Goal: Task Accomplishment & Management: Complete application form

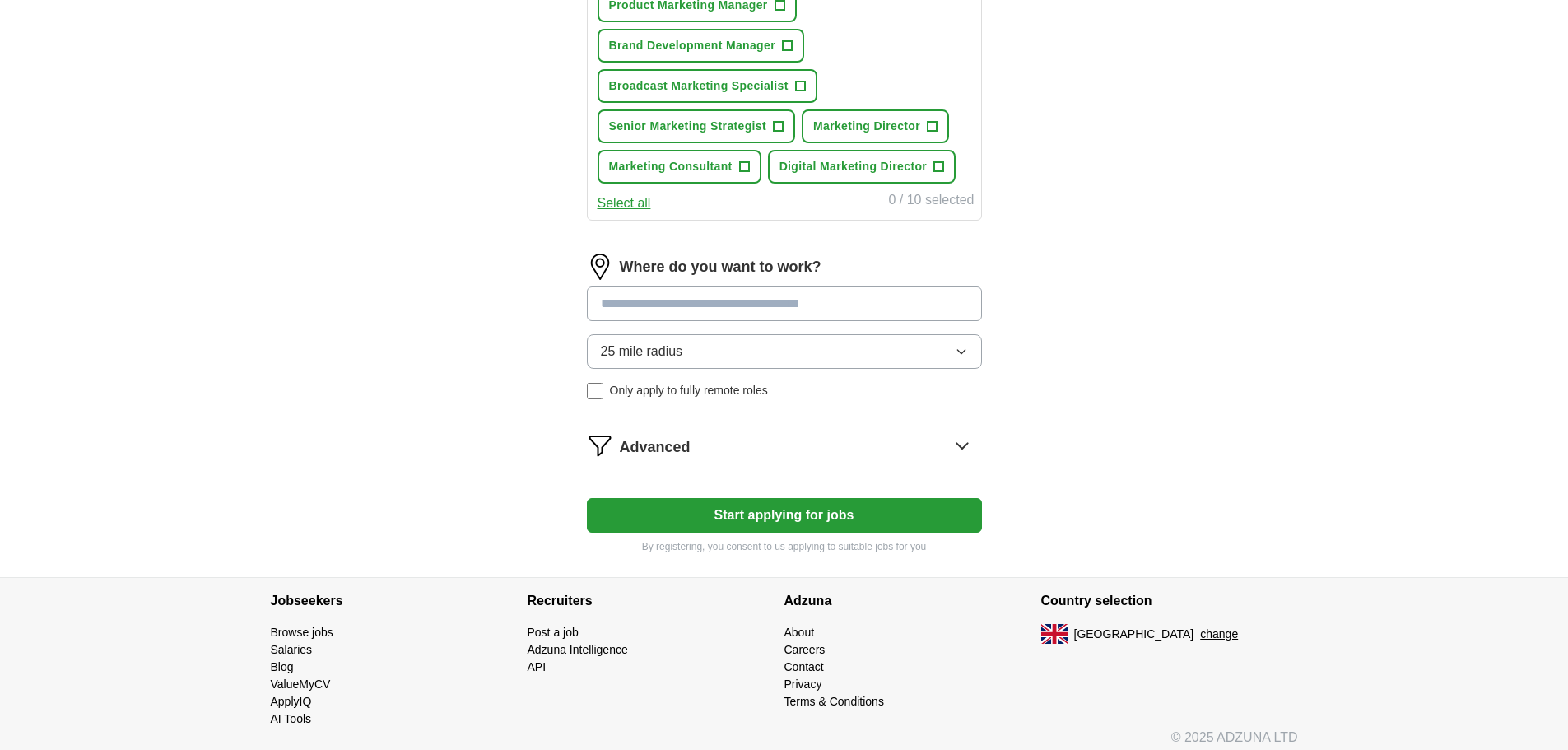
scroll to position [804, 0]
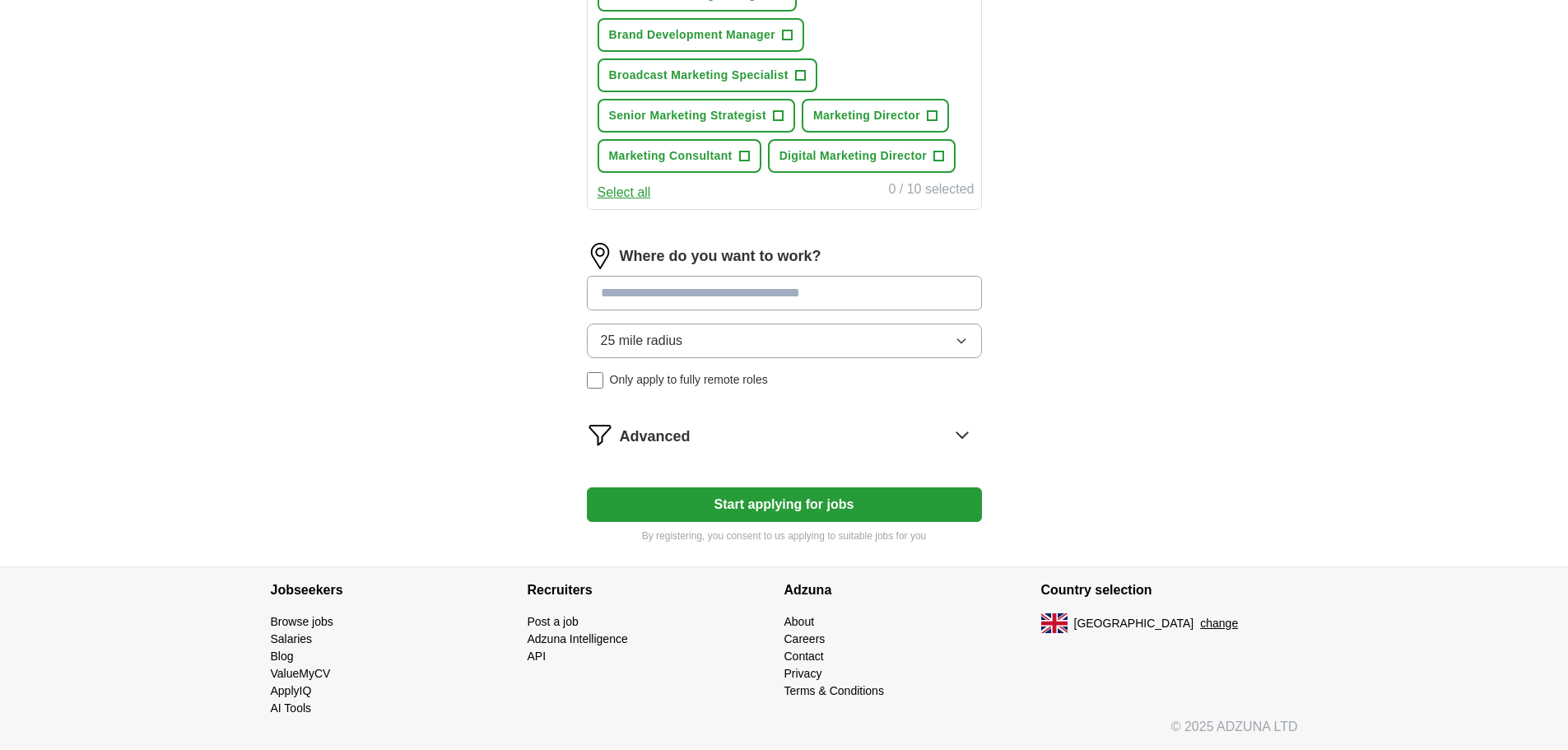
click at [758, 301] on input at bounding box center [784, 292] width 395 height 35
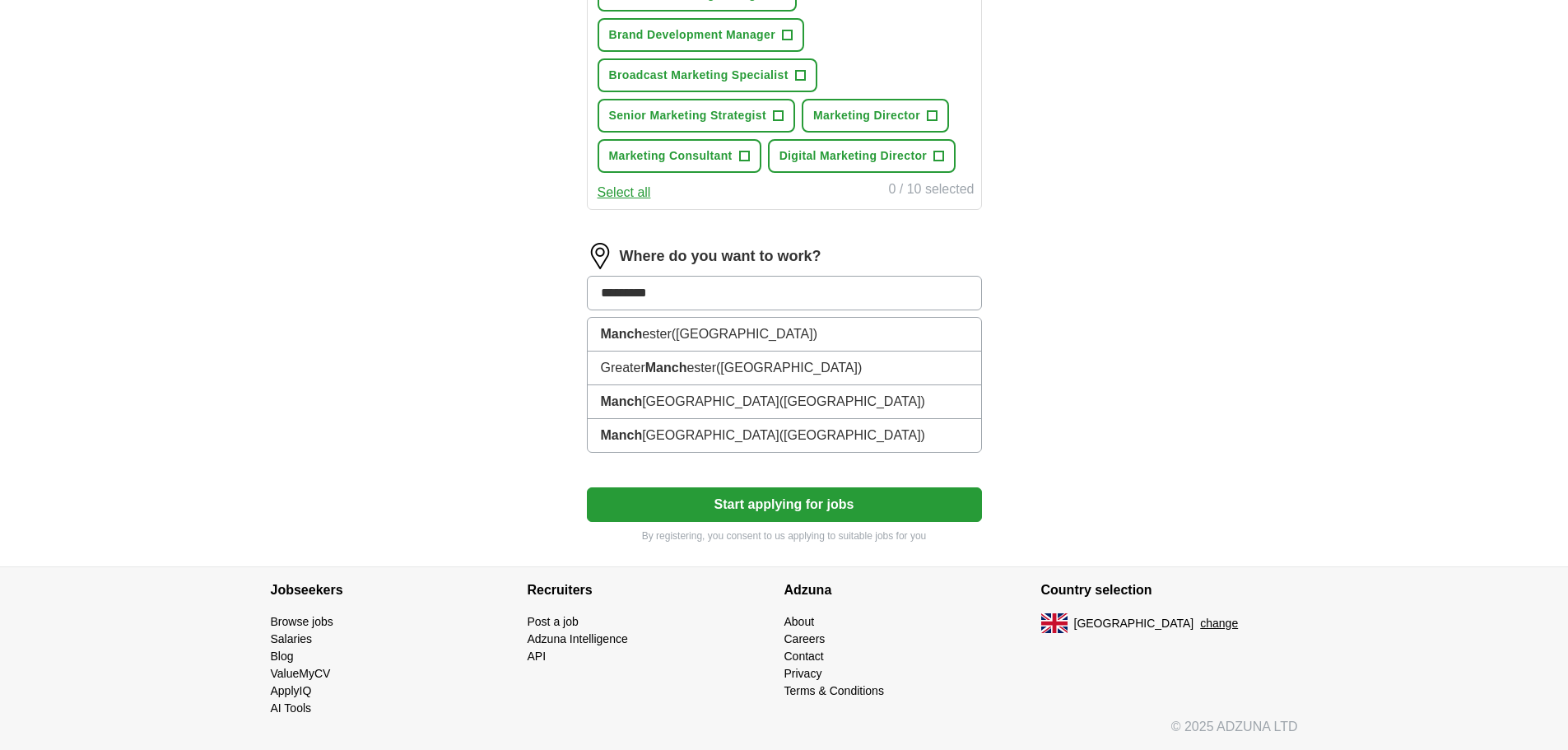
type input "**********"
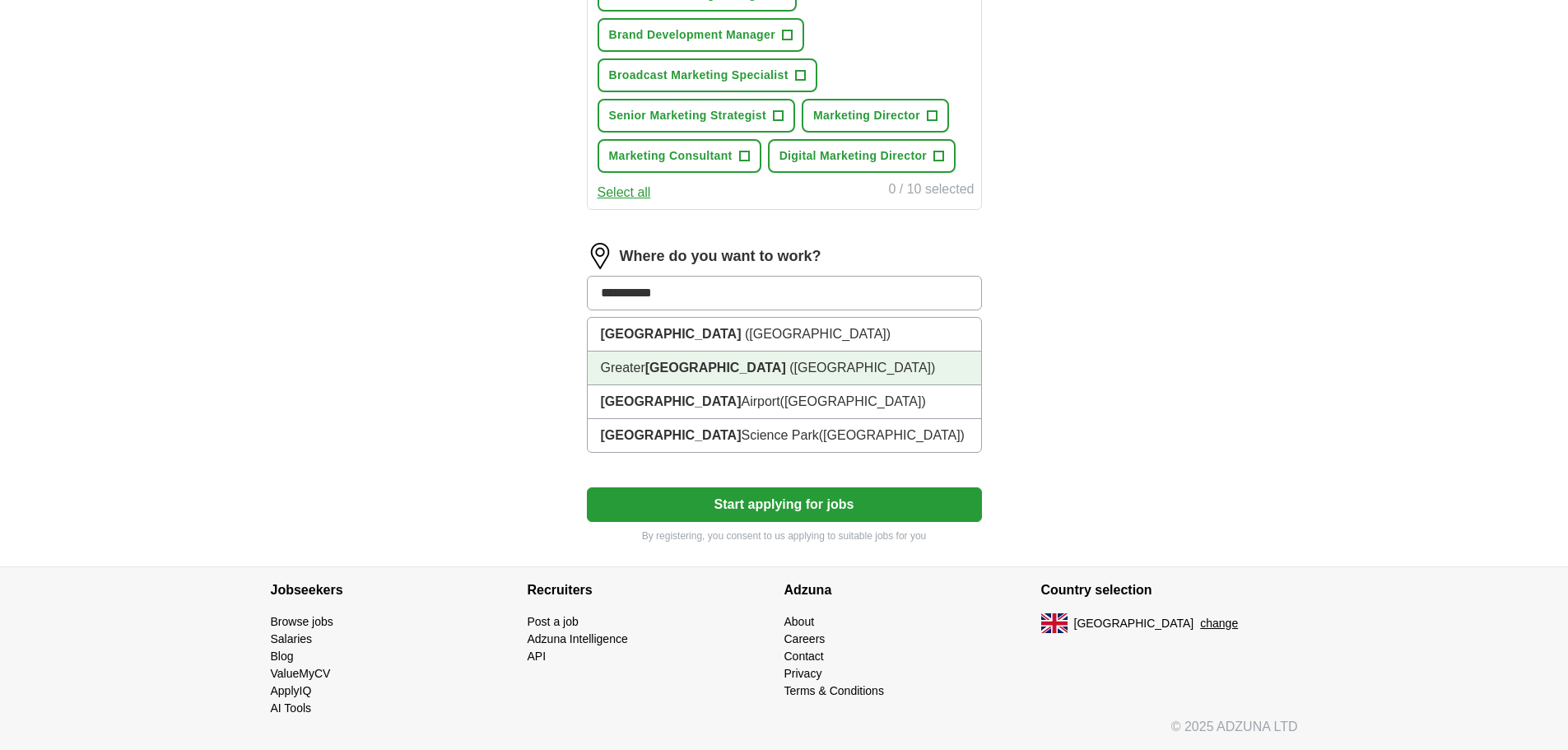
click at [789, 362] on span "([GEOGRAPHIC_DATA])" at bounding box center [862, 368] width 145 height 14
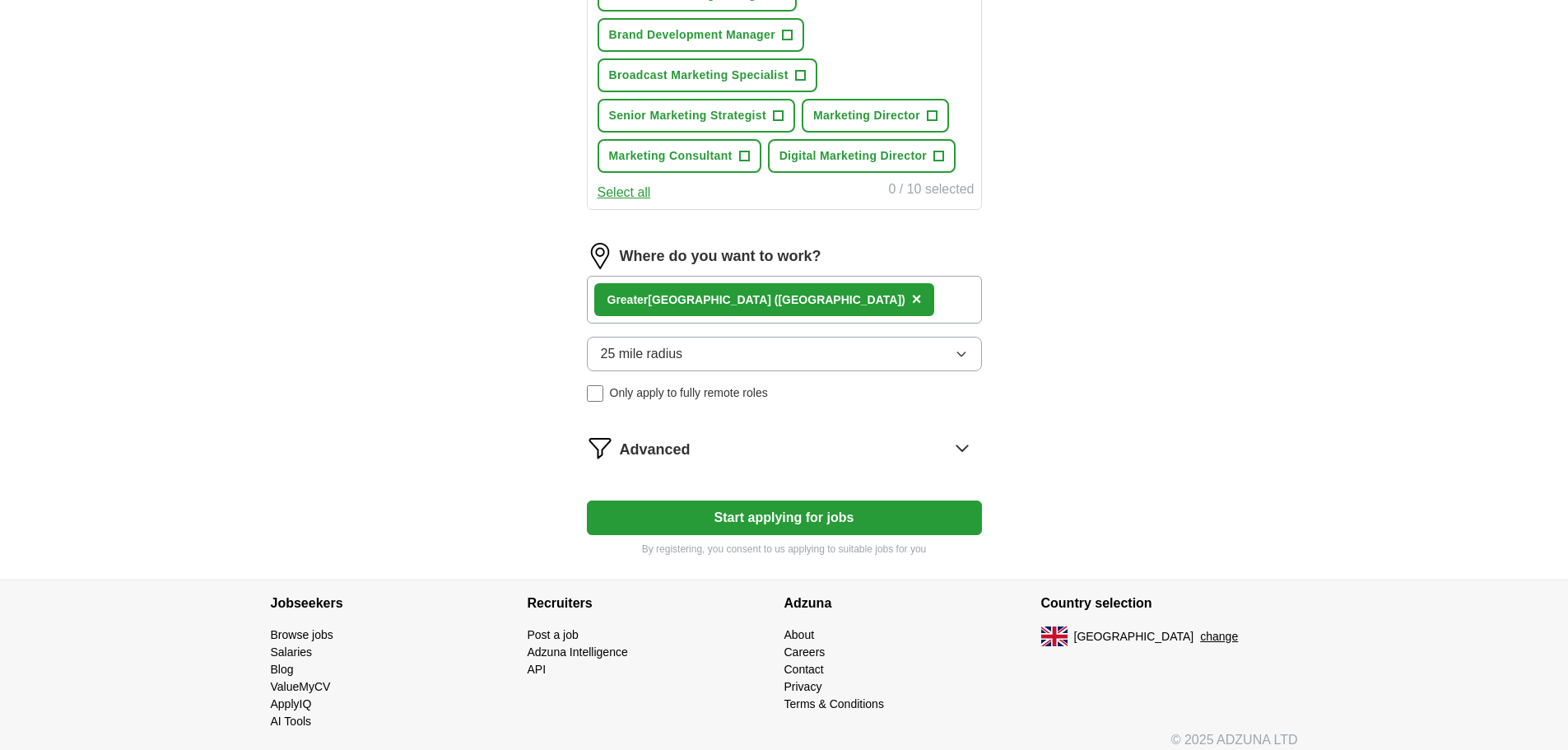
click at [761, 513] on button "Start applying for jobs" at bounding box center [784, 518] width 395 height 35
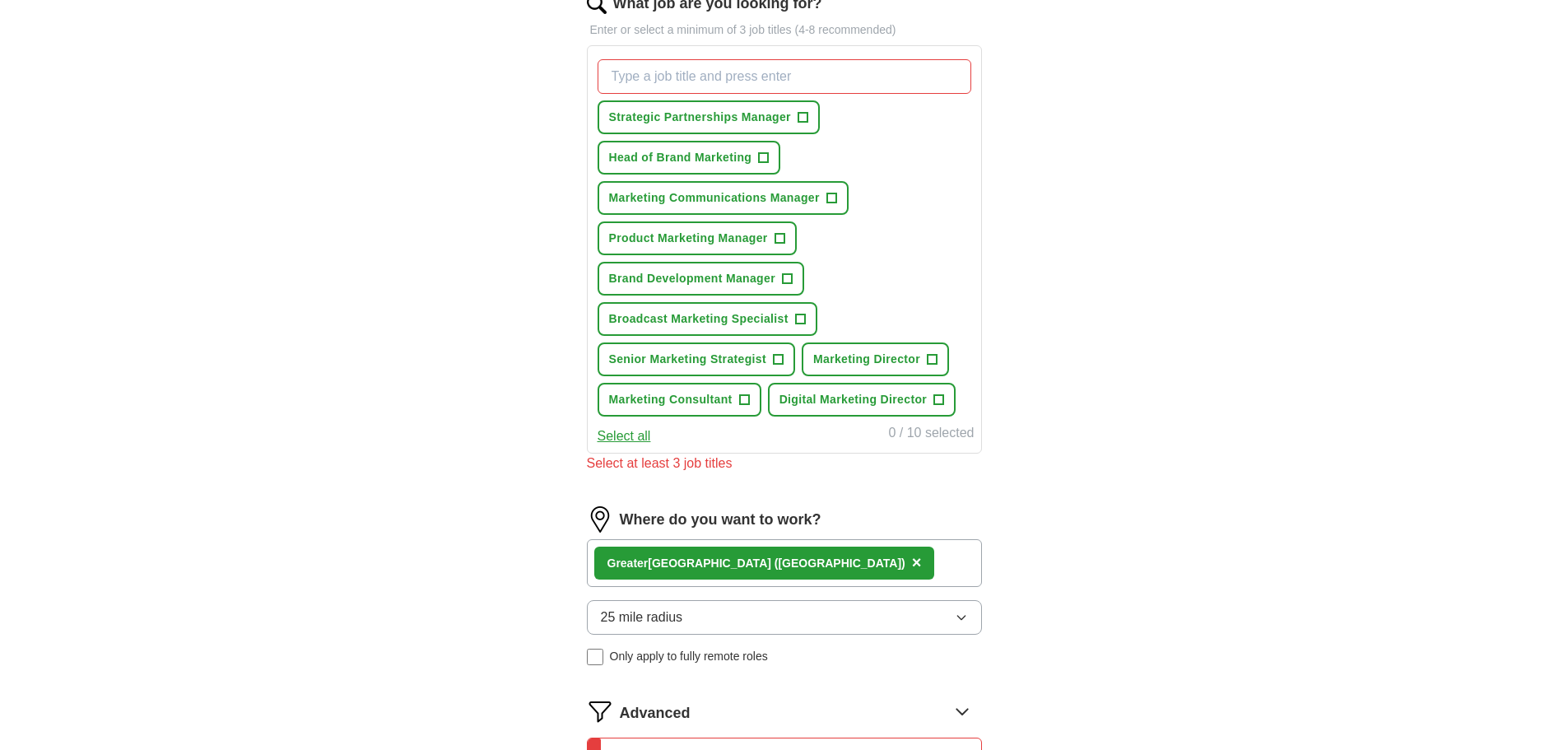
scroll to position [475, 0]
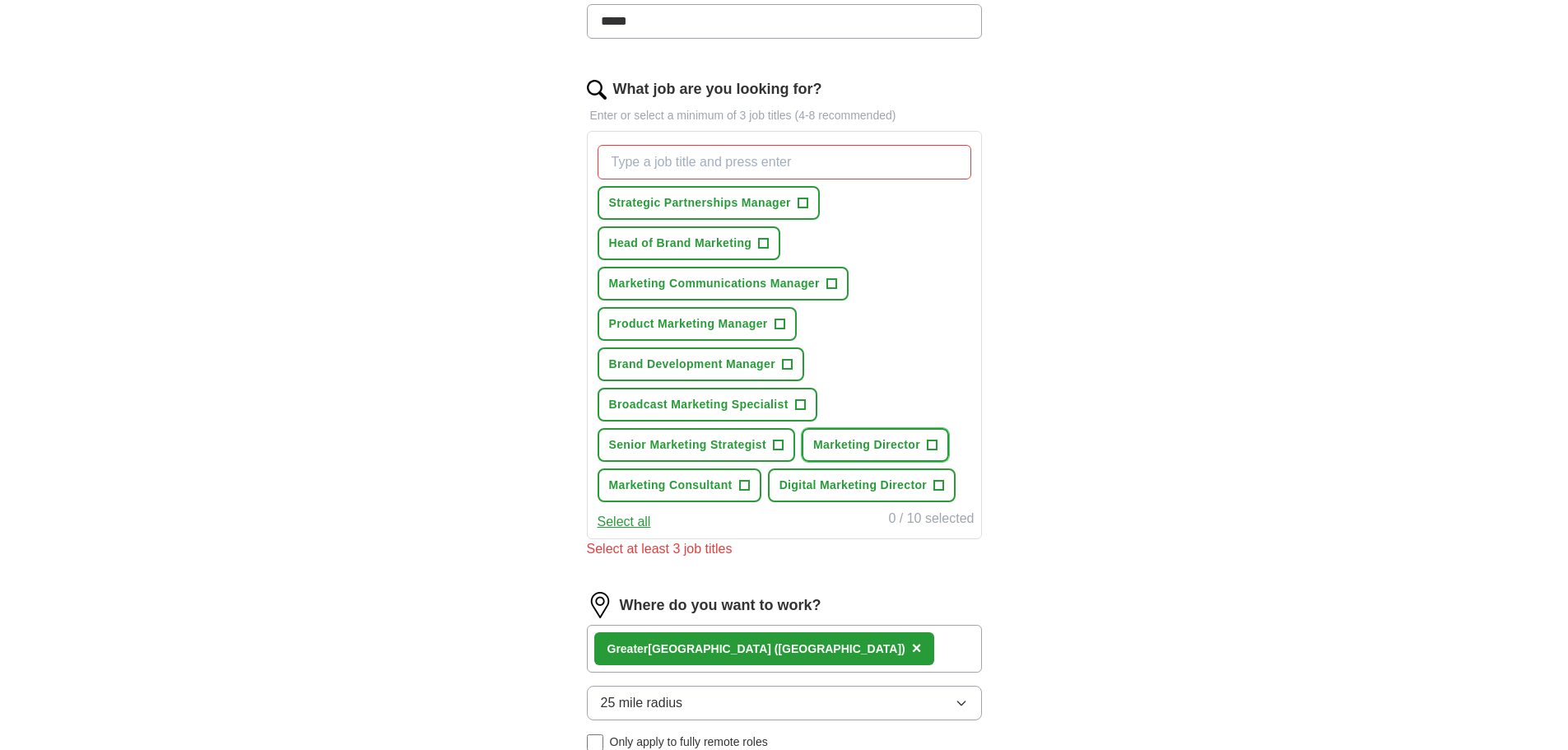
click at [887, 444] on span "Marketing Director" at bounding box center [866, 444] width 107 height 17
click at [712, 275] on span "Marketing Communications Manager" at bounding box center [714, 283] width 211 height 17
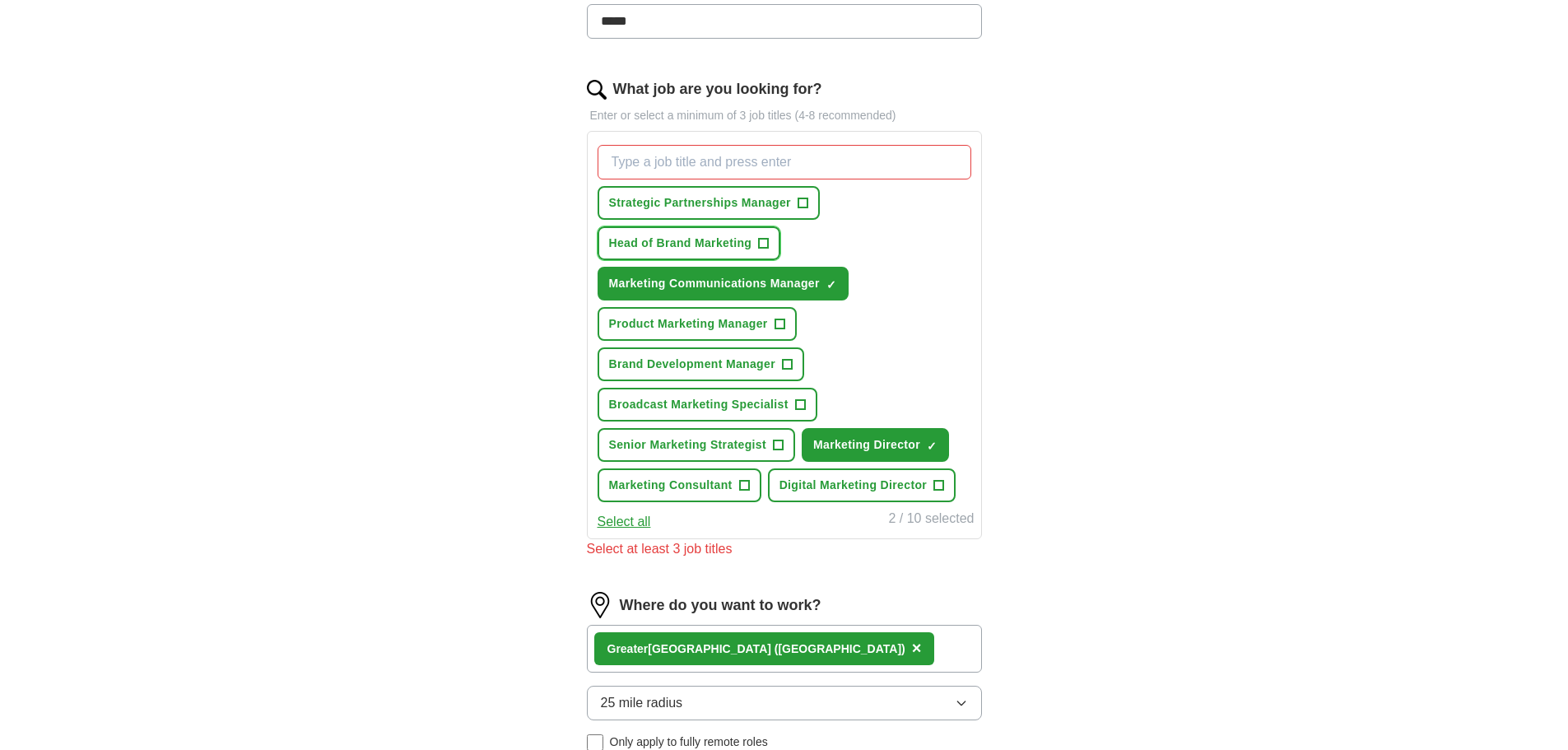
click at [695, 243] on span "Head of Brand Marketing" at bounding box center [681, 242] width 144 height 17
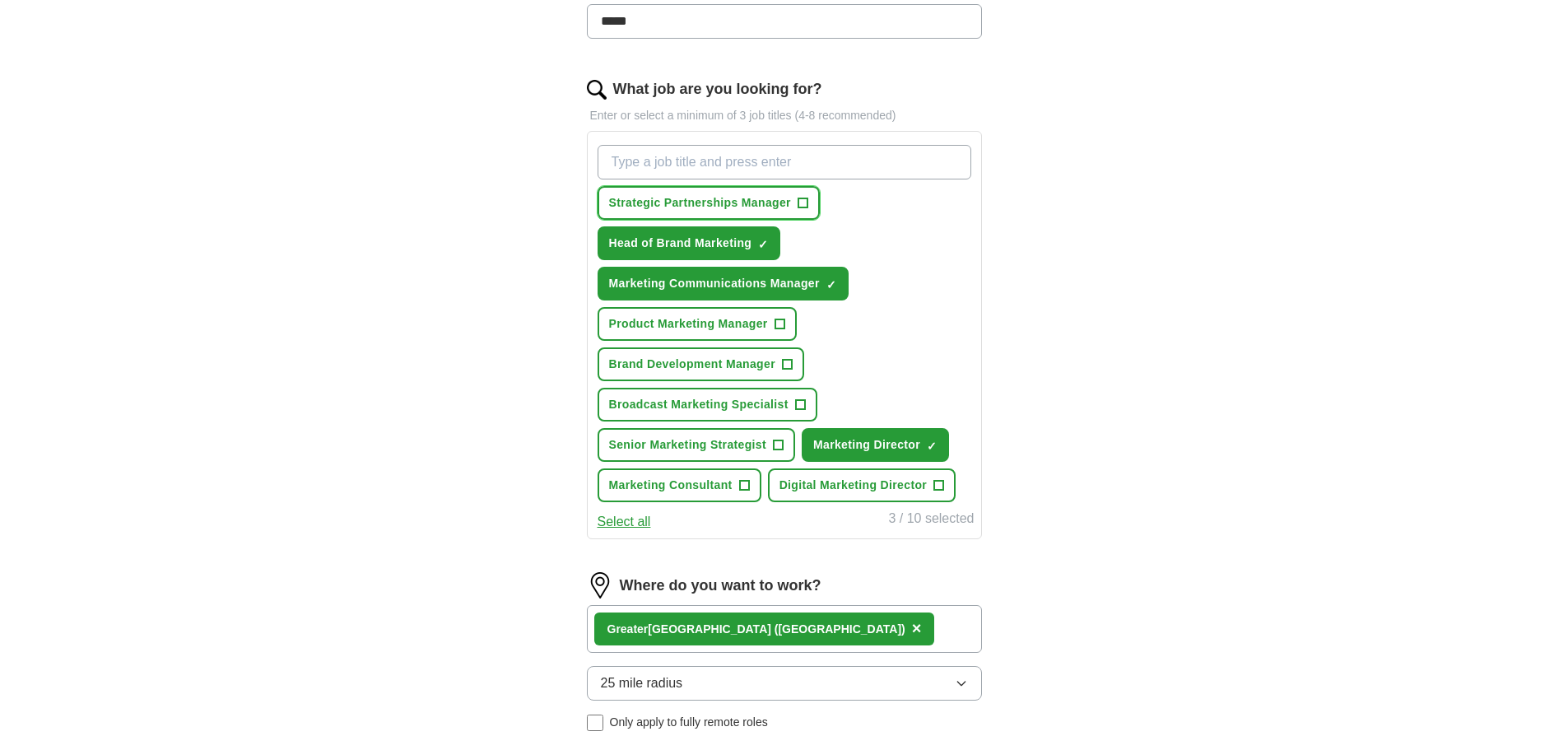
click at [688, 212] on button "Strategic Partnerships Manager +" at bounding box center [709, 203] width 222 height 34
click at [688, 321] on span "Product Marketing Manager" at bounding box center [688, 323] width 159 height 17
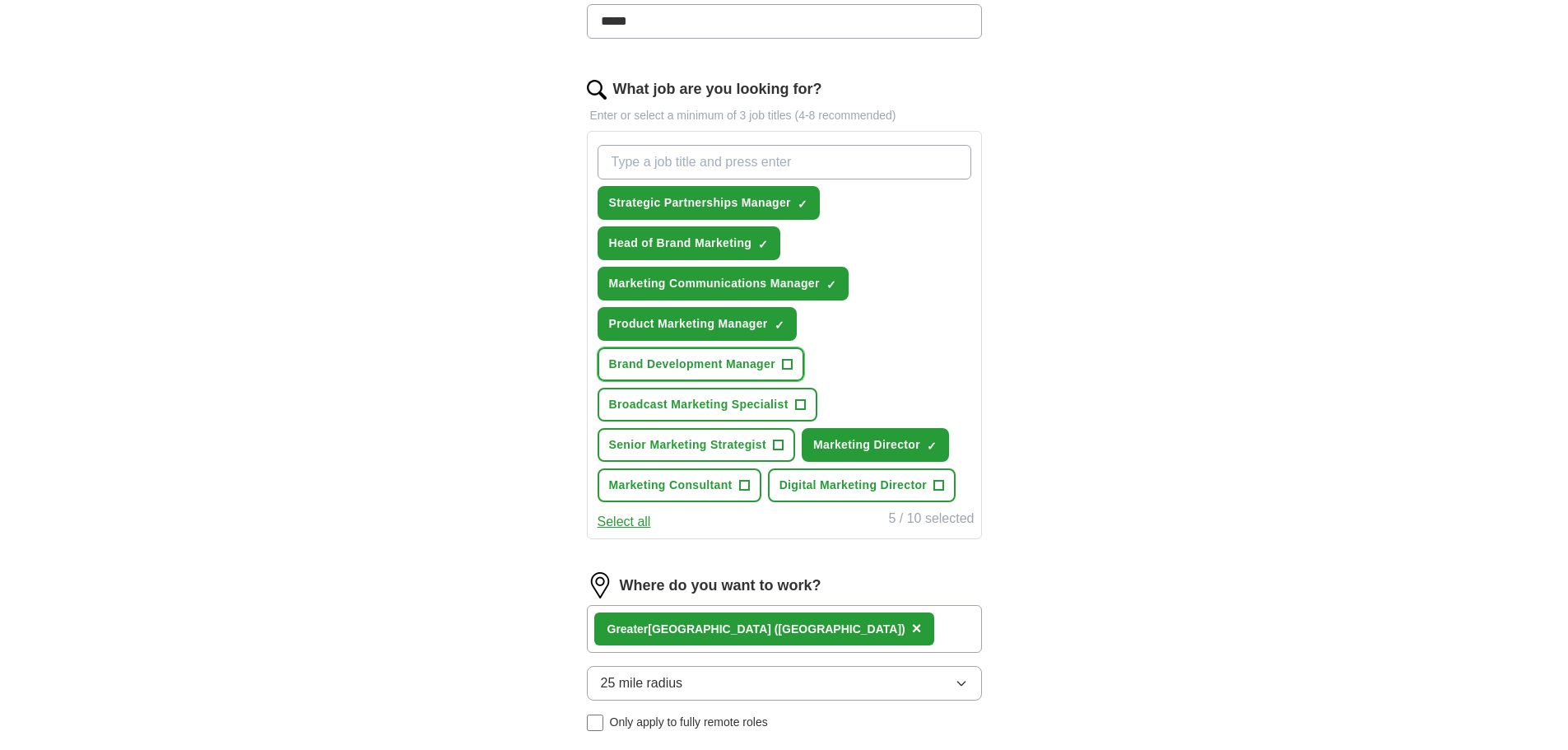
click at [690, 374] on button "Brand Development Manager +" at bounding box center [701, 364] width 206 height 34
click at [690, 395] on button "Broadcast Marketing Specialist +" at bounding box center [707, 405] width 220 height 34
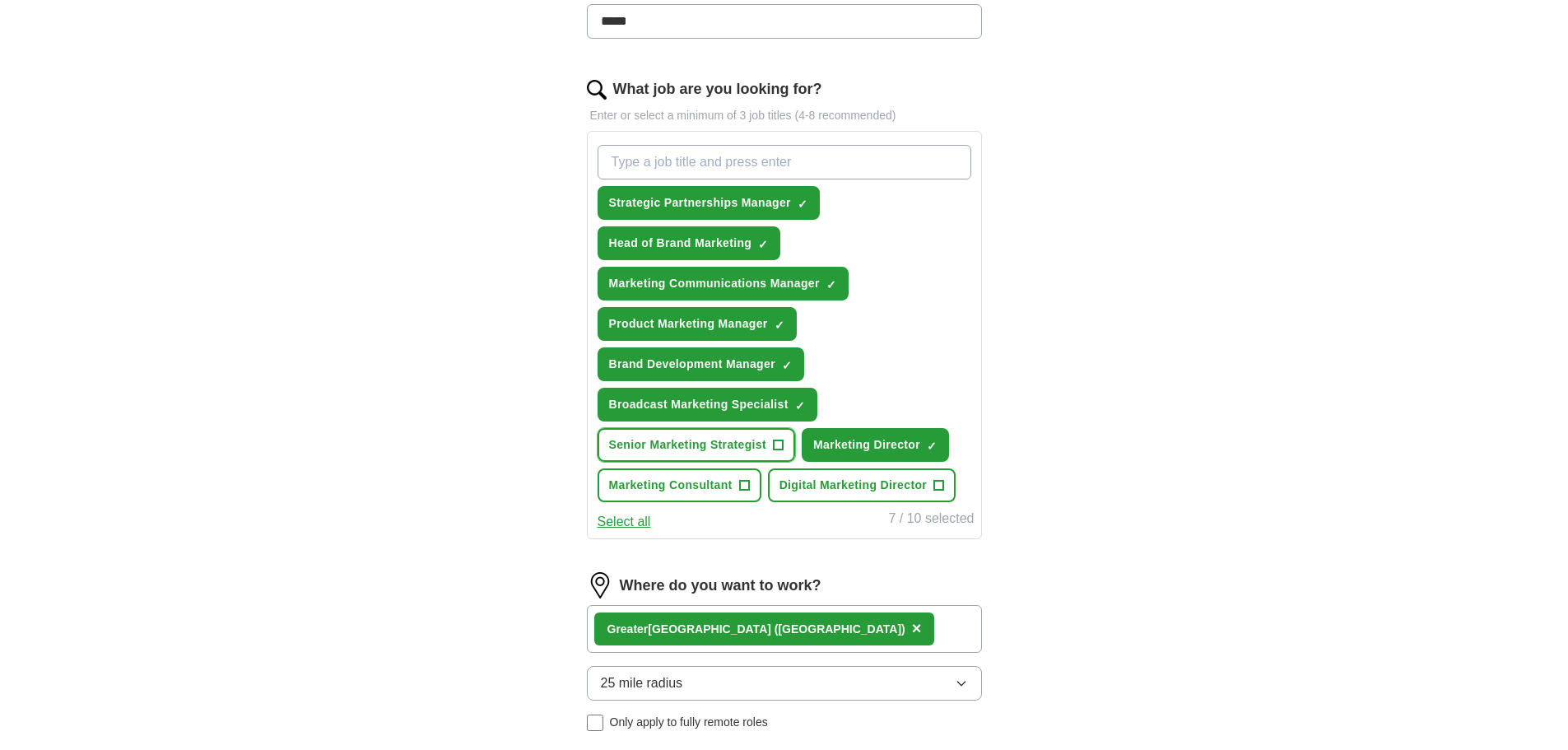
click at [692, 438] on span "Senior Marketing Strategist" at bounding box center [688, 444] width 158 height 17
click at [695, 476] on span "Marketing Consultant" at bounding box center [671, 484] width 124 height 17
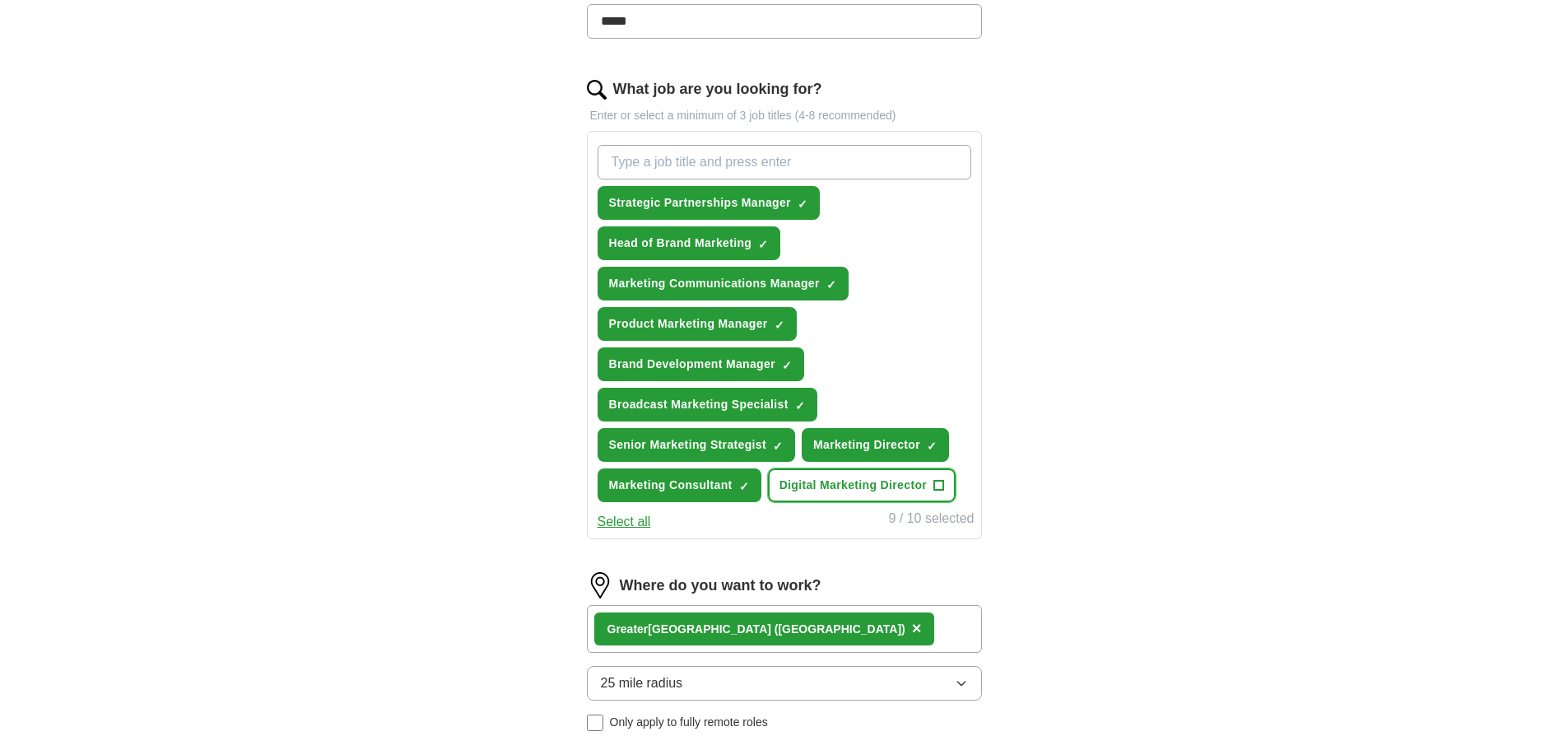
click at [827, 484] on span "Digital Marketing Director" at bounding box center [853, 484] width 147 height 17
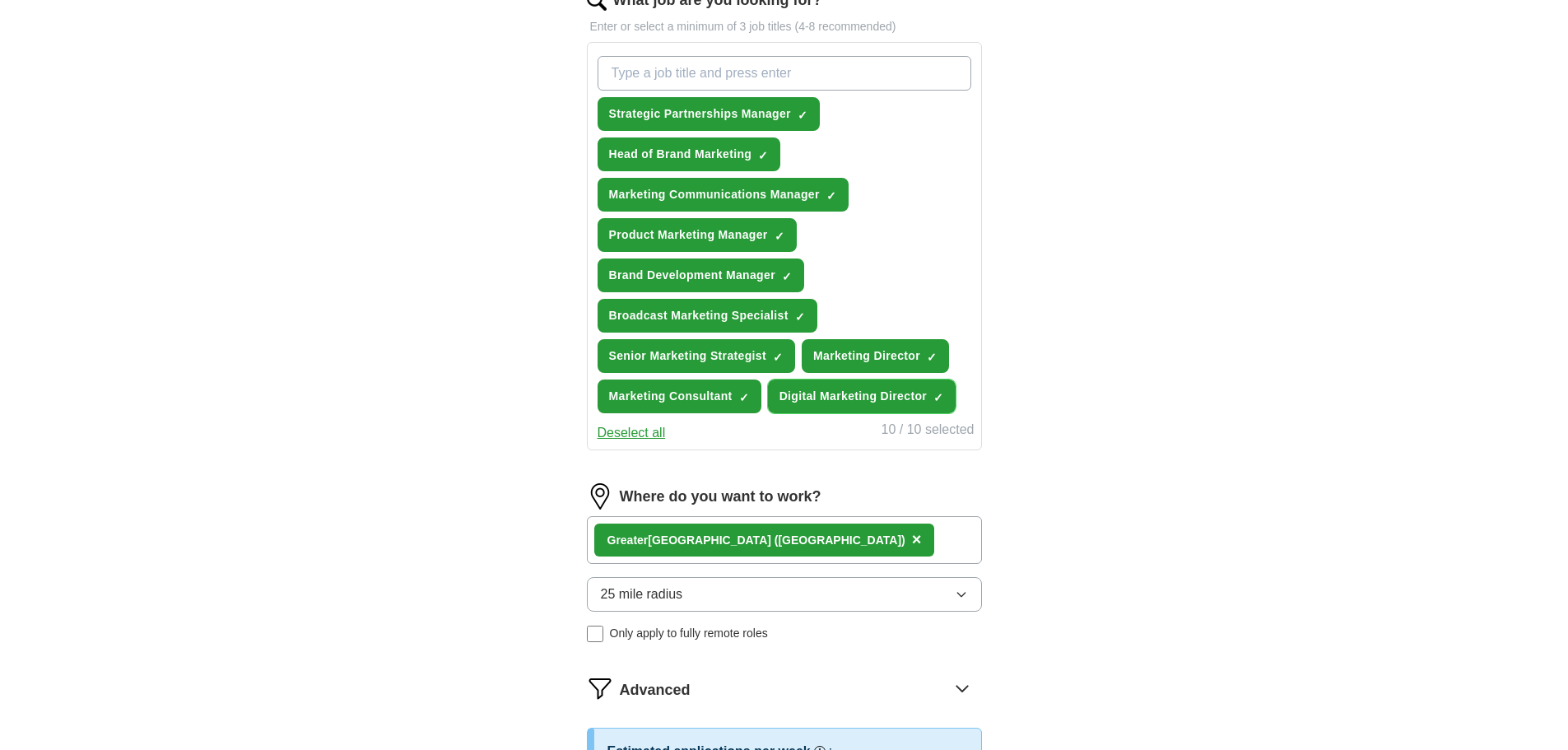
scroll to position [908, 0]
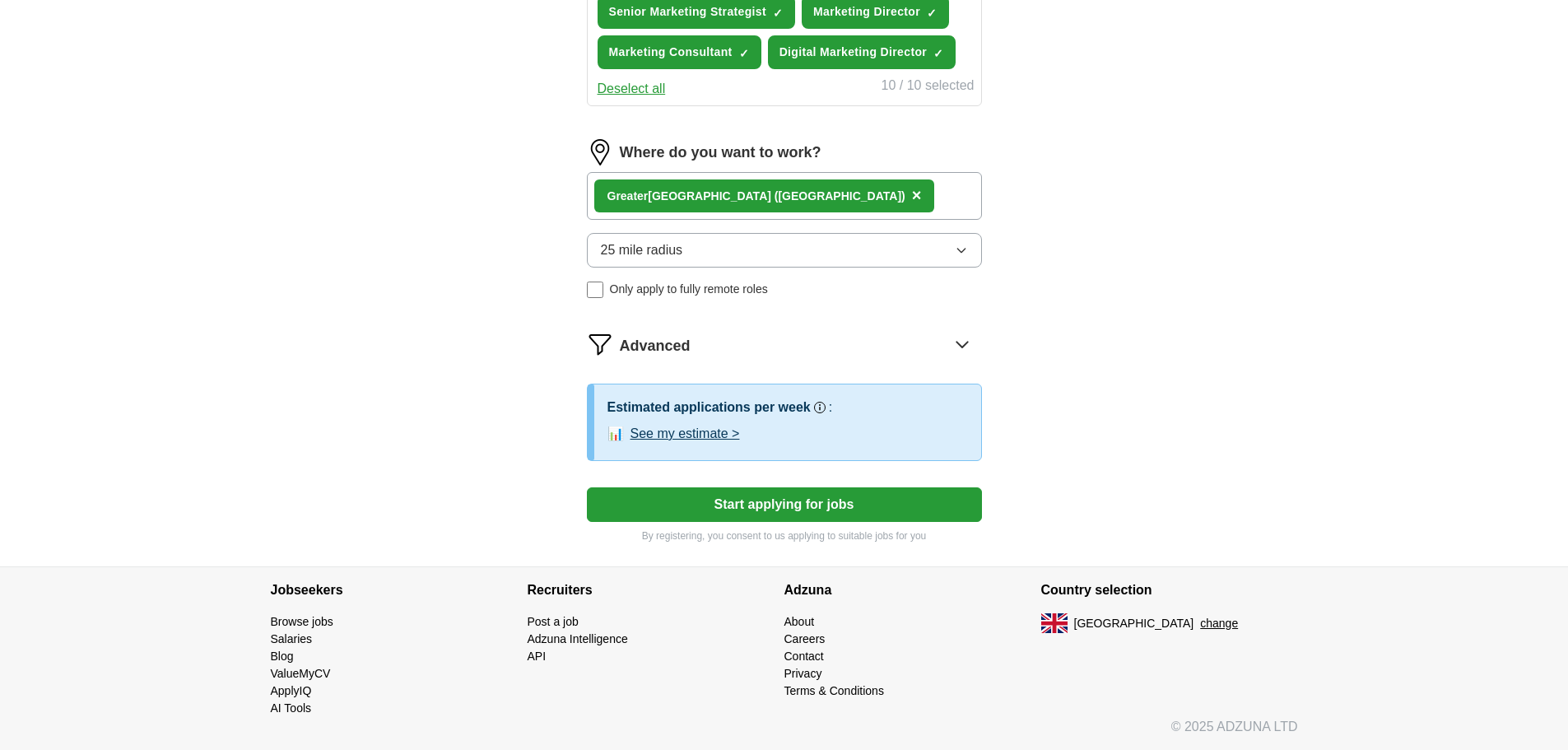
click at [788, 508] on button "Start applying for jobs" at bounding box center [784, 504] width 395 height 35
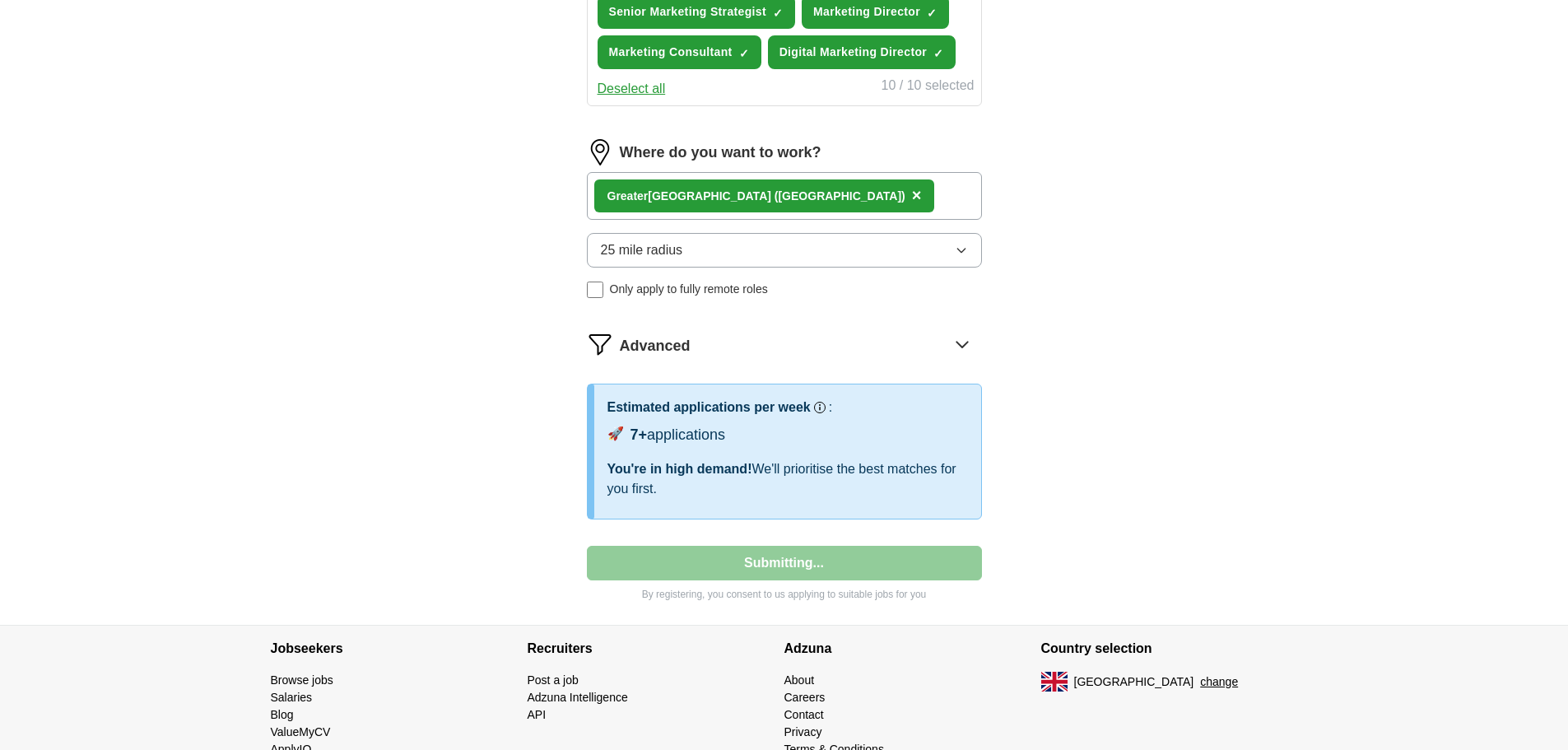
select select "**"
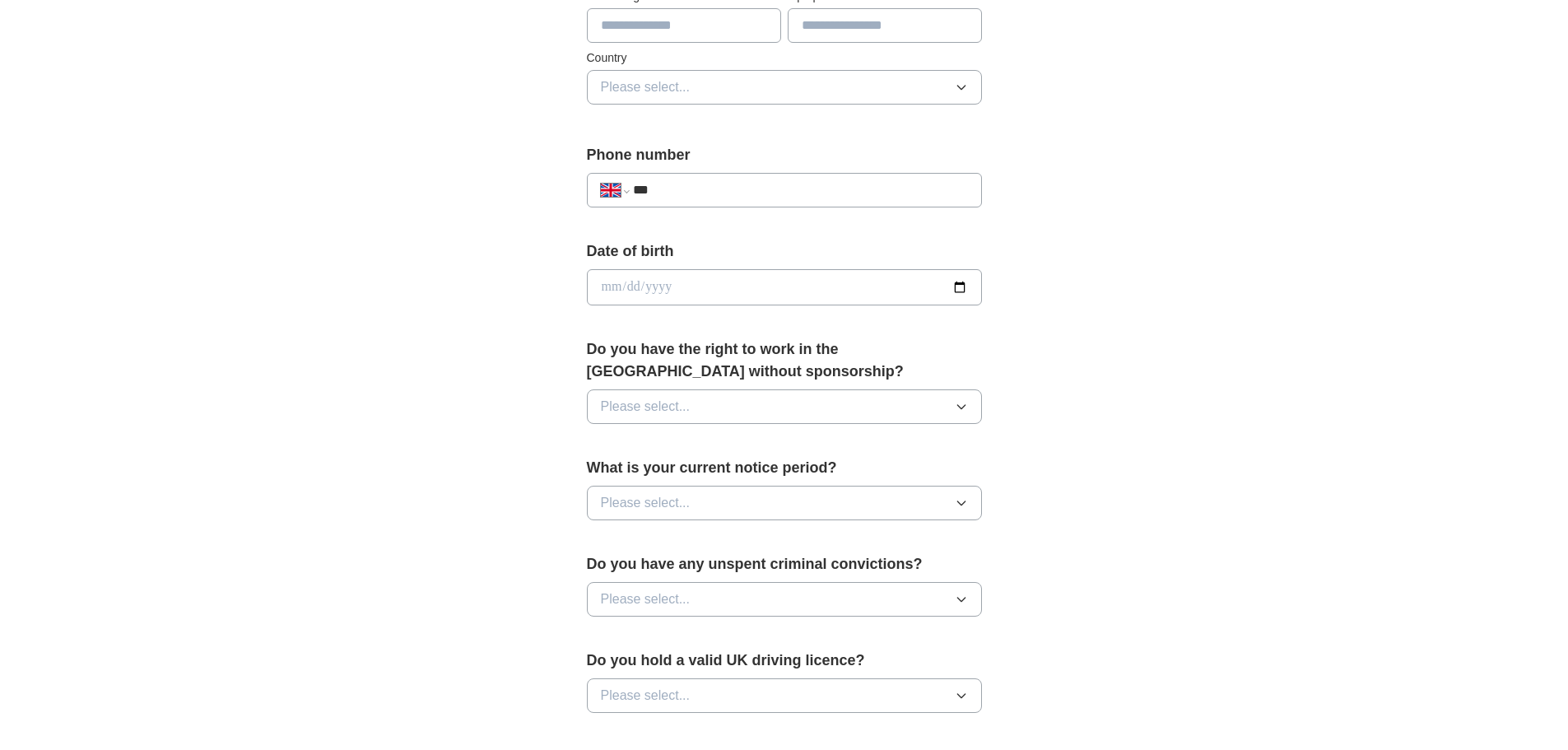
scroll to position [658, 0]
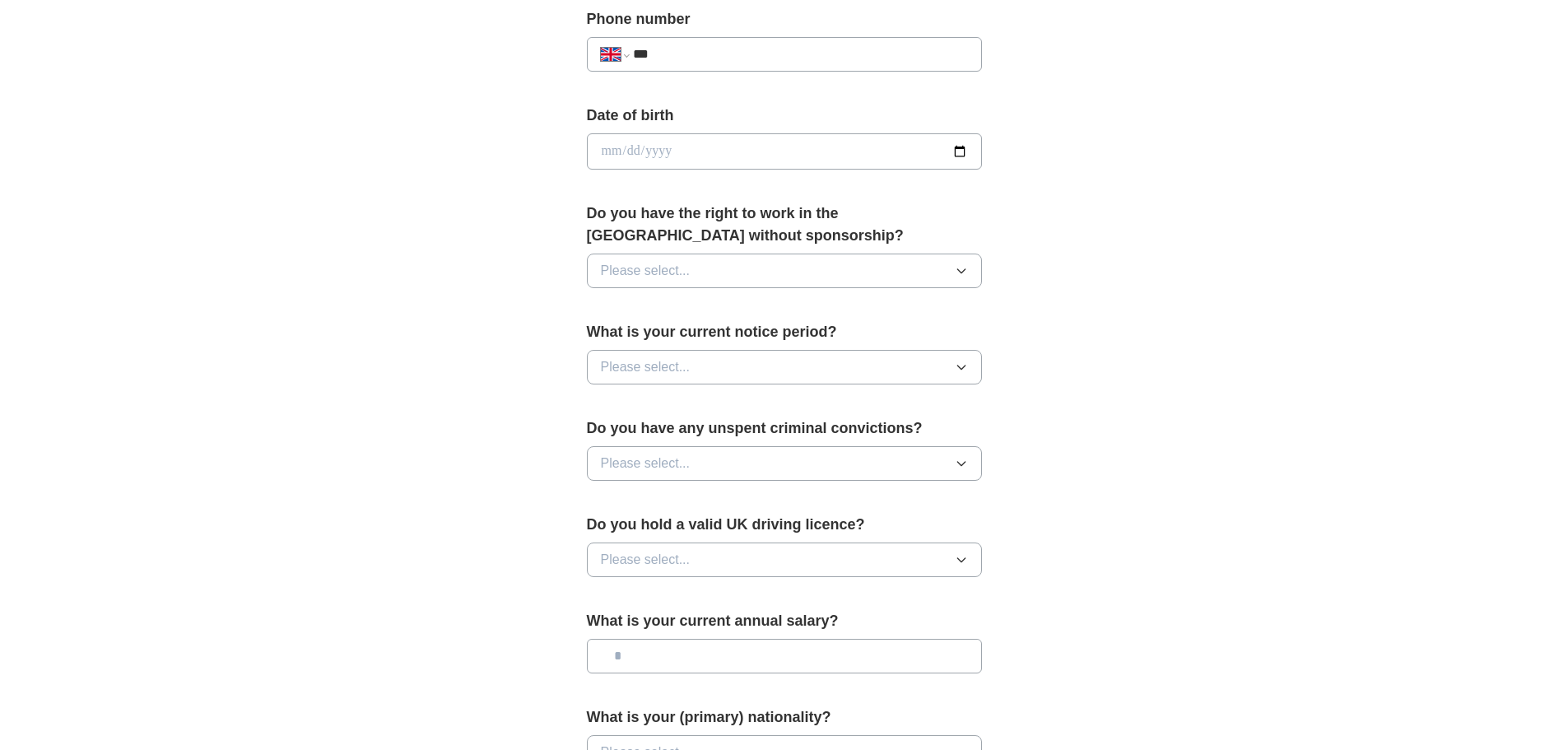
click at [754, 56] on input "***" at bounding box center [800, 55] width 334 height 20
type input "**********"
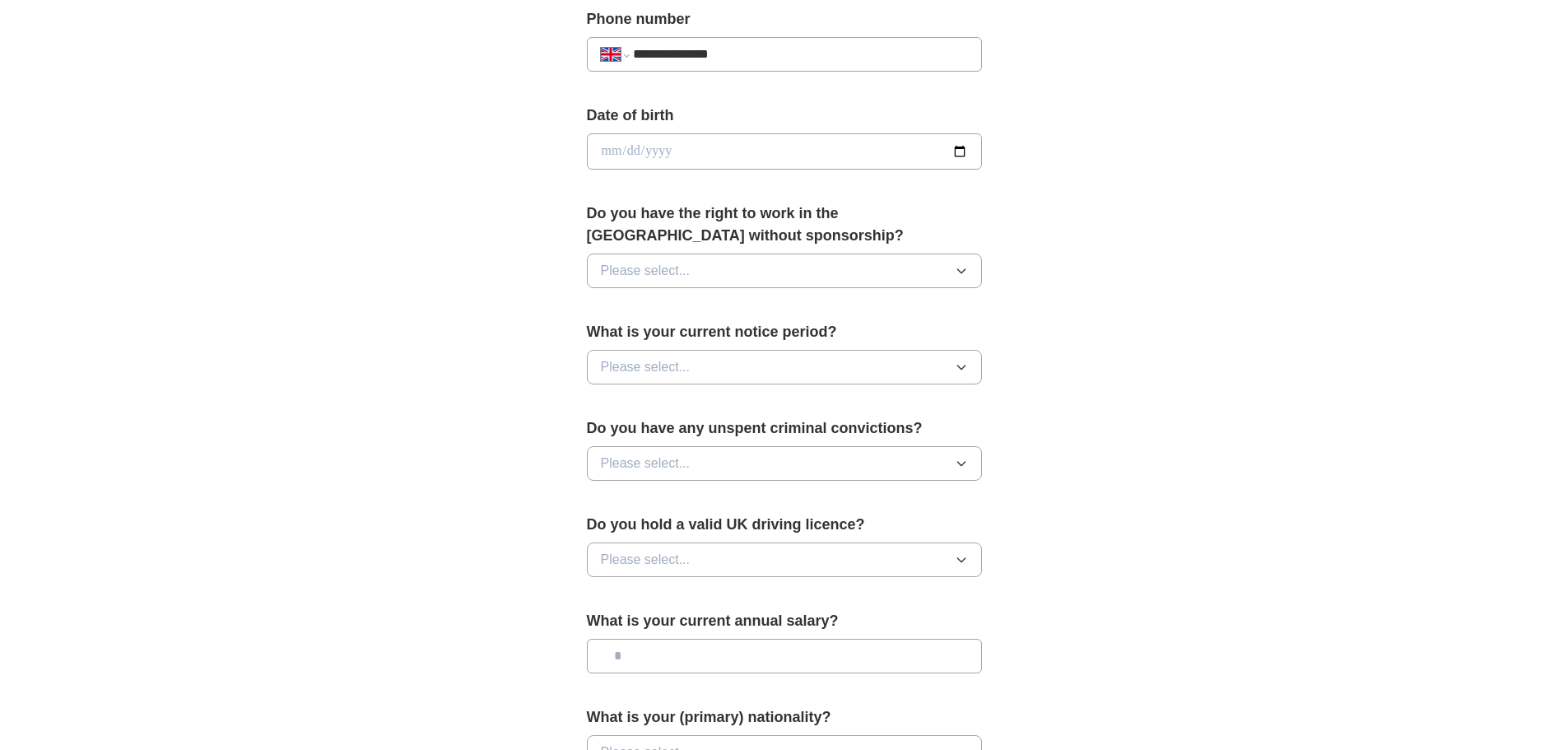
type input "*******"
click at [639, 149] on input "date" at bounding box center [784, 152] width 395 height 36
click at [612, 159] on input "date" at bounding box center [784, 152] width 395 height 36
click at [611, 153] on input "date" at bounding box center [784, 152] width 395 height 36
type input "**********"
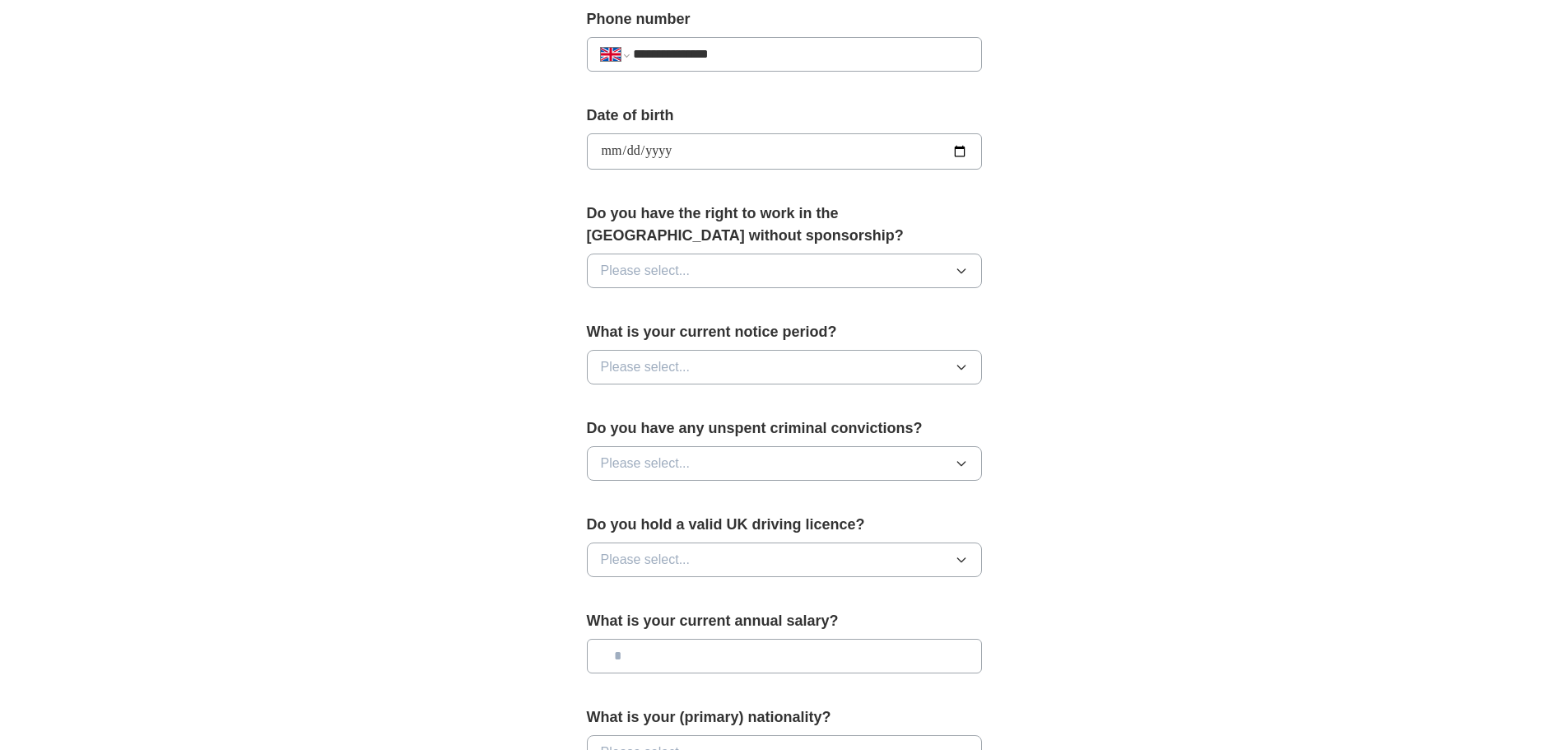
click at [755, 266] on button "Please select..." at bounding box center [784, 271] width 395 height 35
click at [697, 302] on div "Yes" at bounding box center [784, 309] width 367 height 20
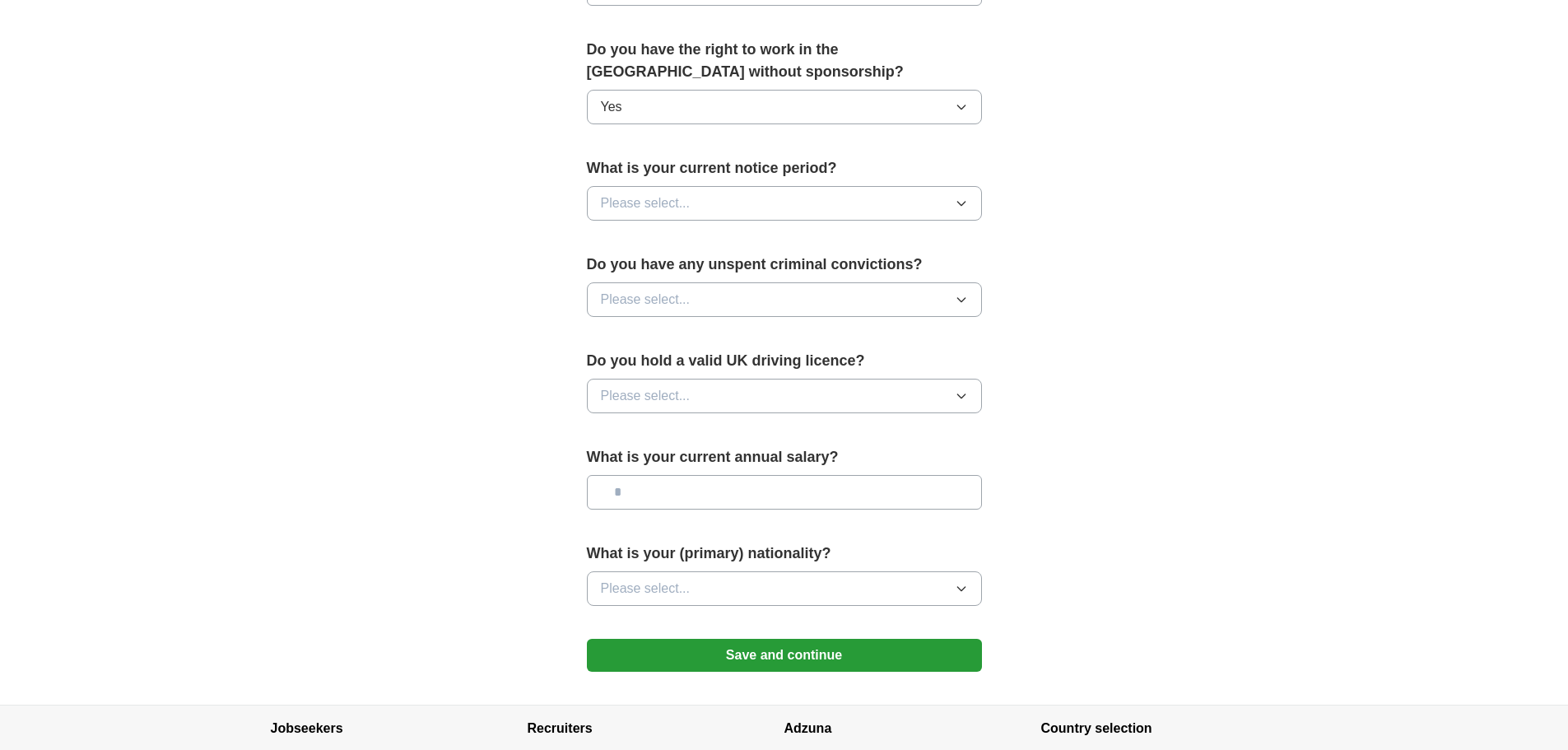
scroll to position [905, 0]
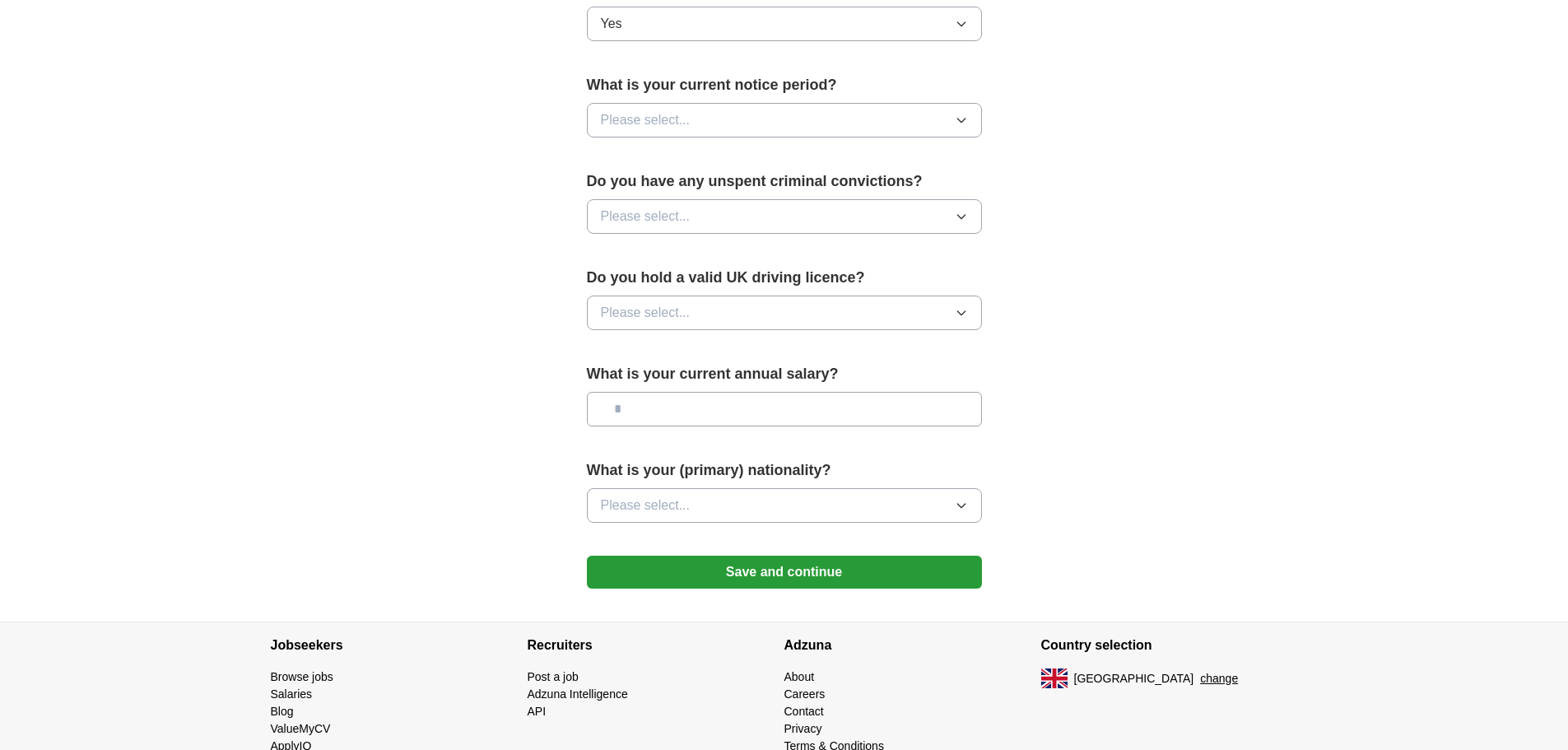
click at [713, 126] on button "Please select..." at bounding box center [784, 120] width 395 height 35
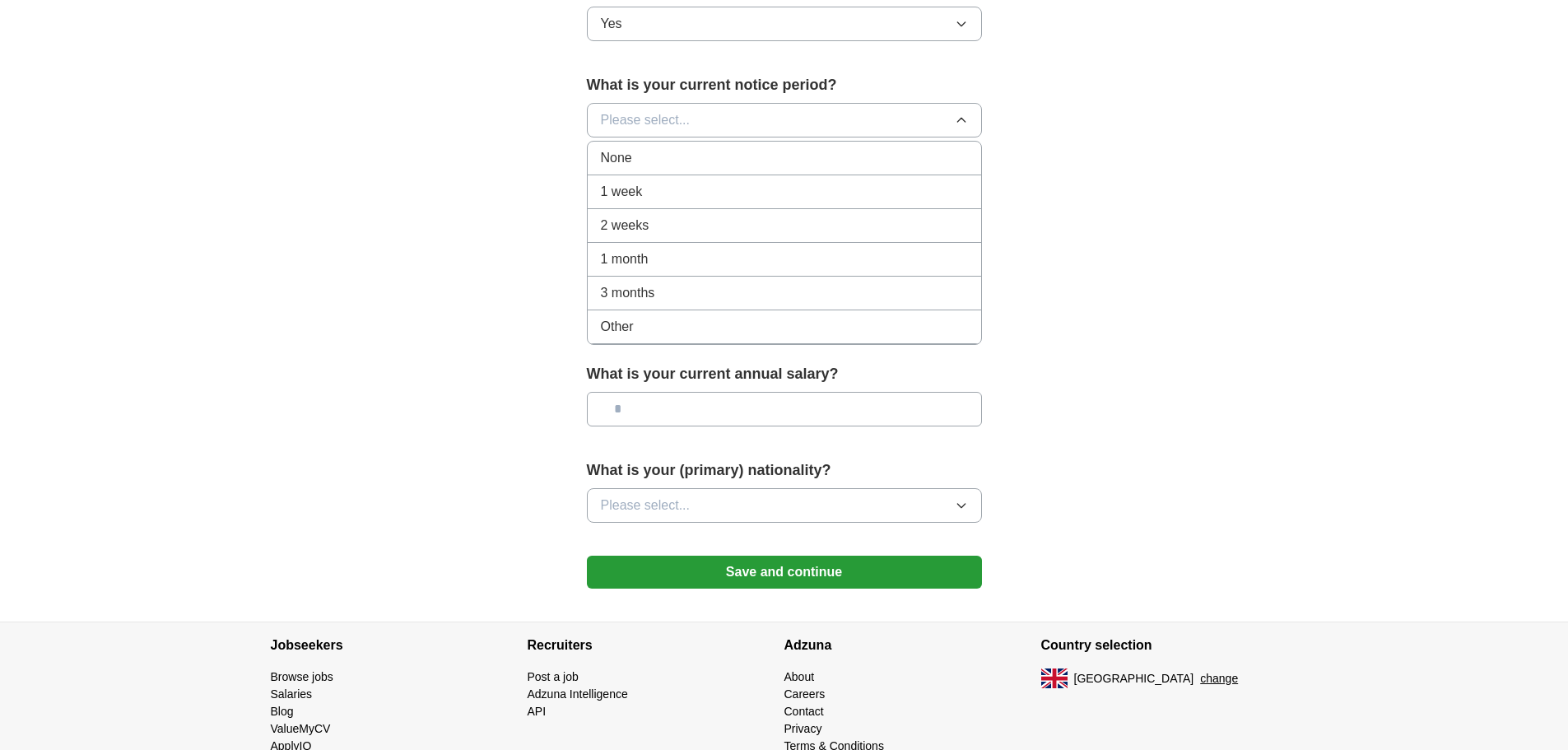
click at [699, 153] on div "None" at bounding box center [784, 158] width 367 height 20
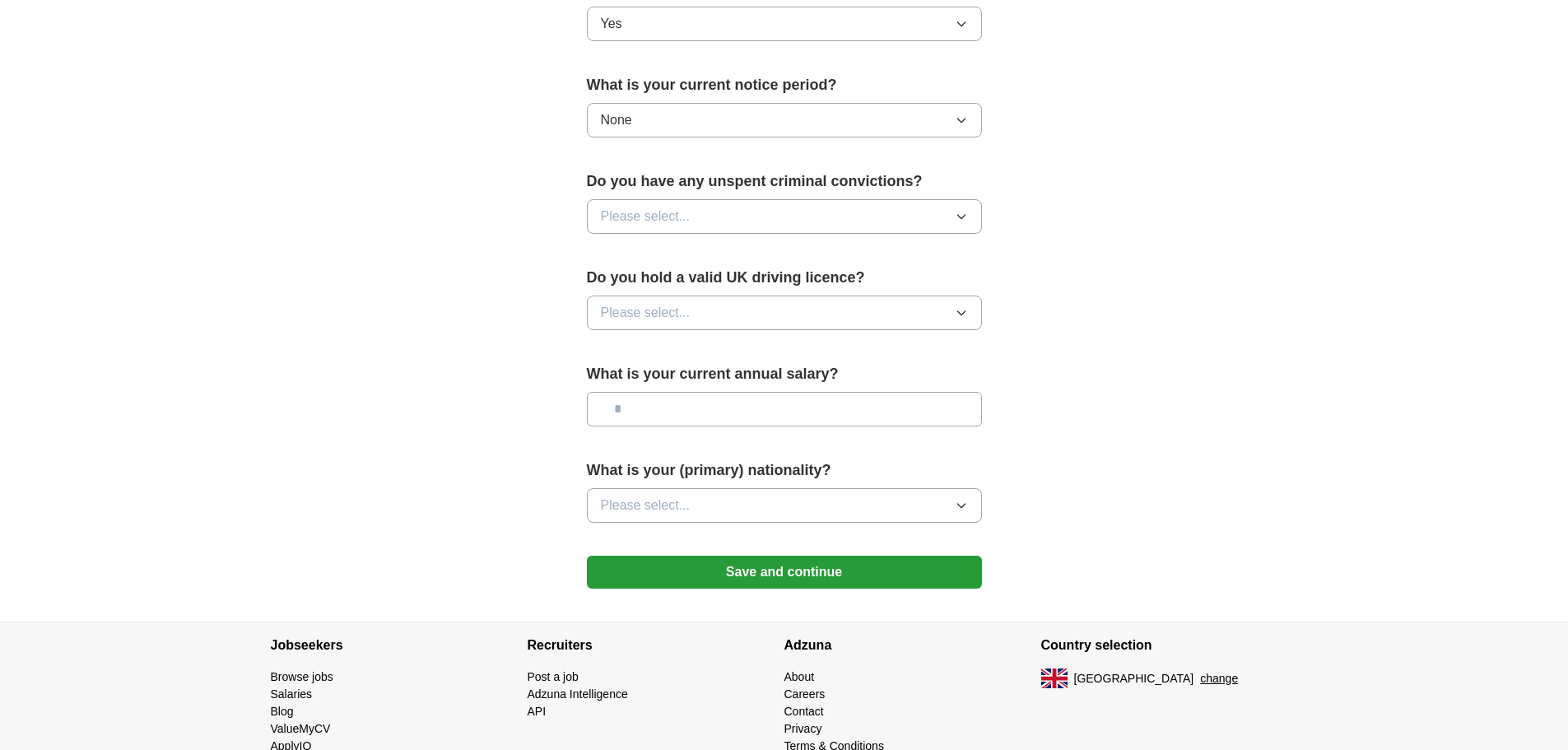
click at [661, 214] on span "Please select..." at bounding box center [646, 216] width 90 height 20
click at [647, 292] on div "No" at bounding box center [784, 288] width 367 height 20
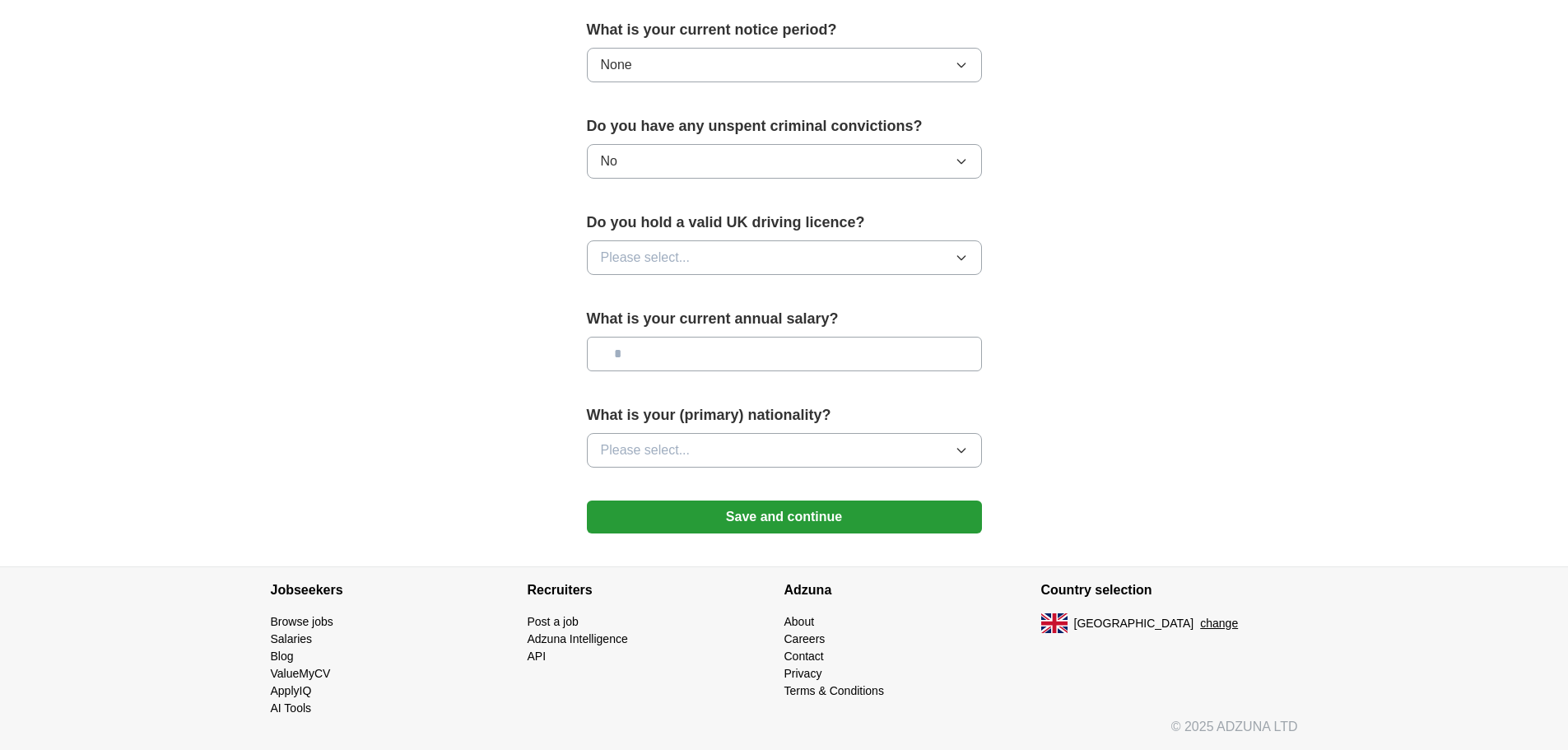
click at [685, 249] on span "Please select..." at bounding box center [646, 257] width 90 height 20
click at [656, 289] on div "Yes" at bounding box center [784, 295] width 367 height 20
click at [727, 362] on input "text" at bounding box center [784, 353] width 395 height 35
type input "*******"
click at [757, 443] on button "Please select..." at bounding box center [784, 450] width 395 height 35
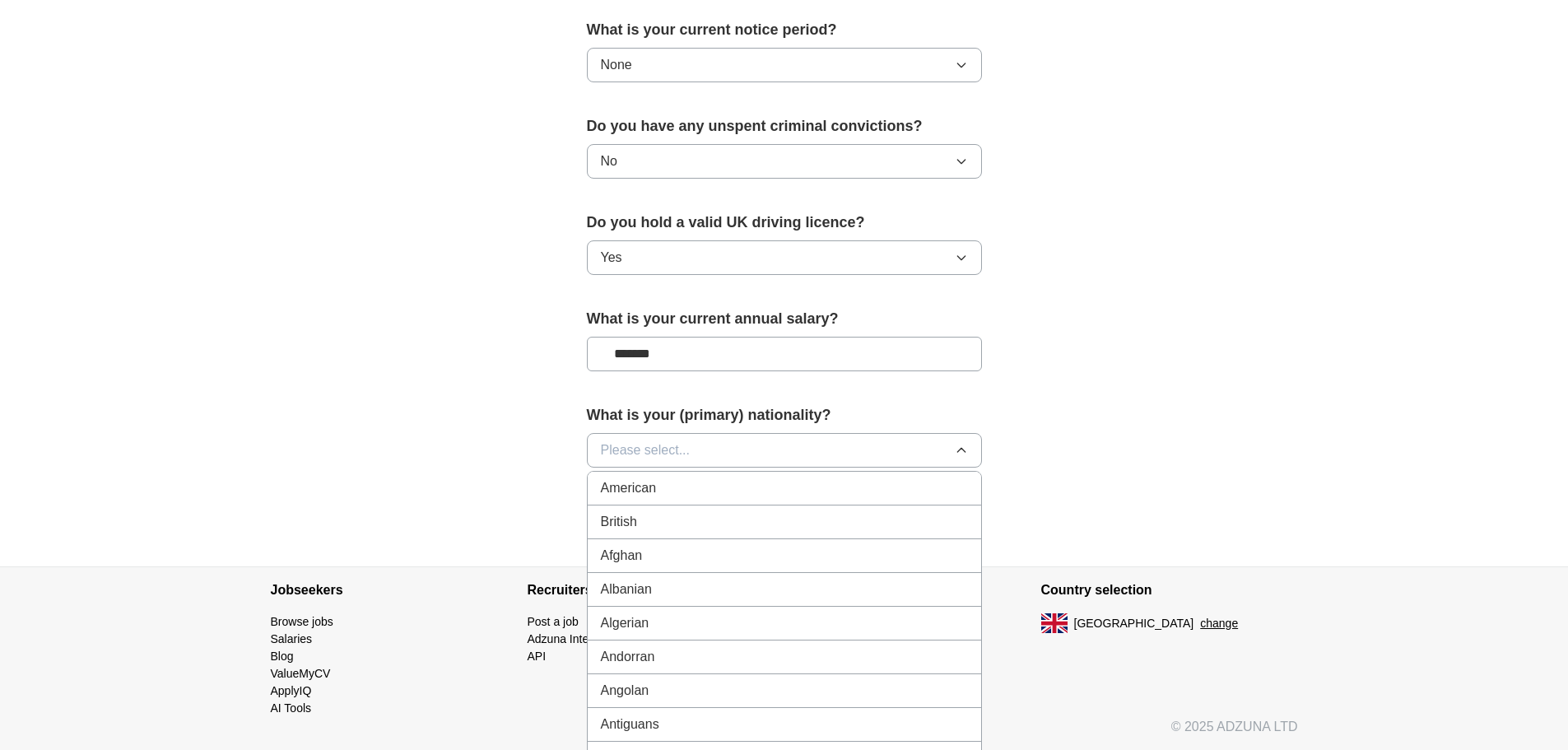
click at [726, 514] on div "British" at bounding box center [784, 522] width 367 height 20
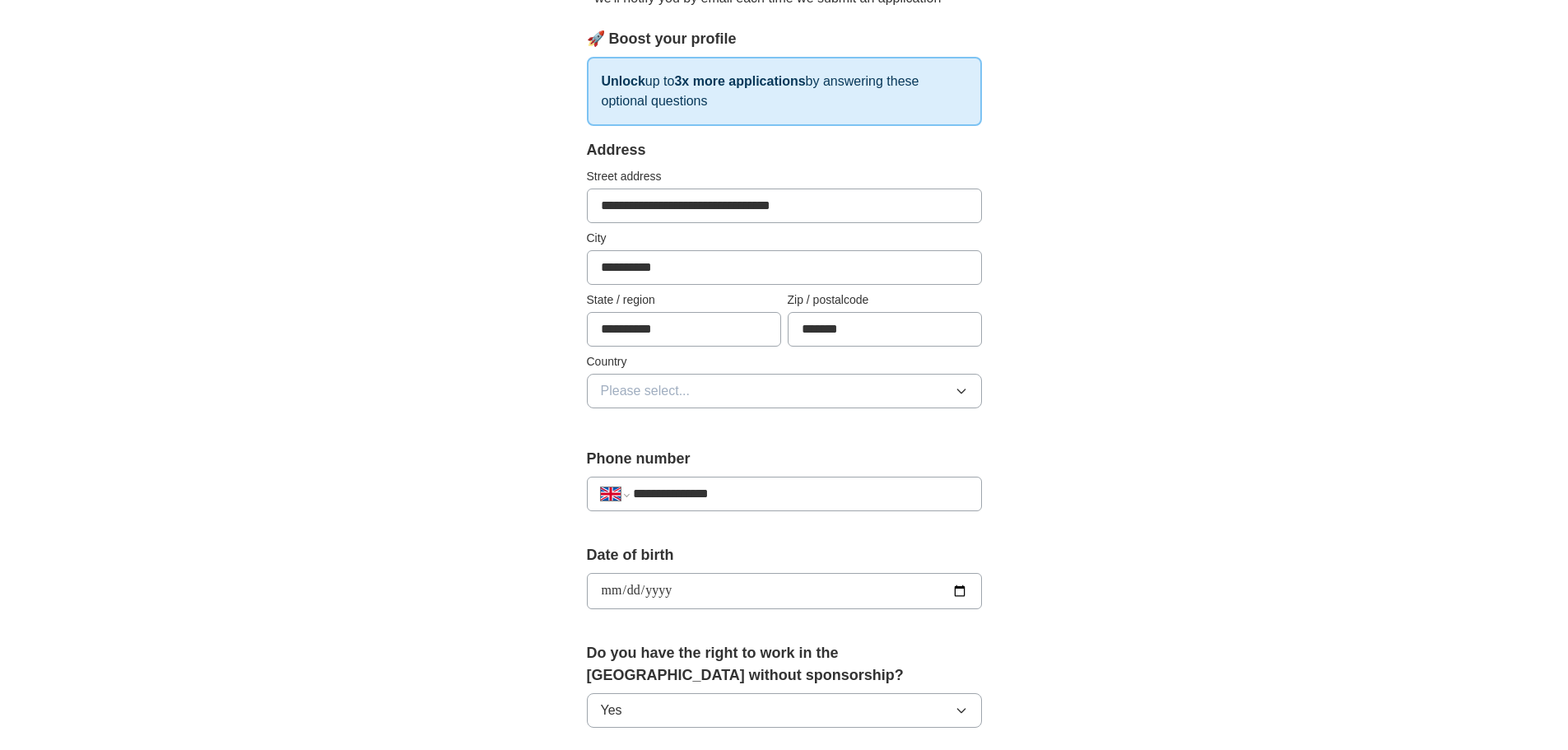
scroll to position [220, 0]
click at [707, 390] on button "Please select..." at bounding box center [784, 390] width 395 height 35
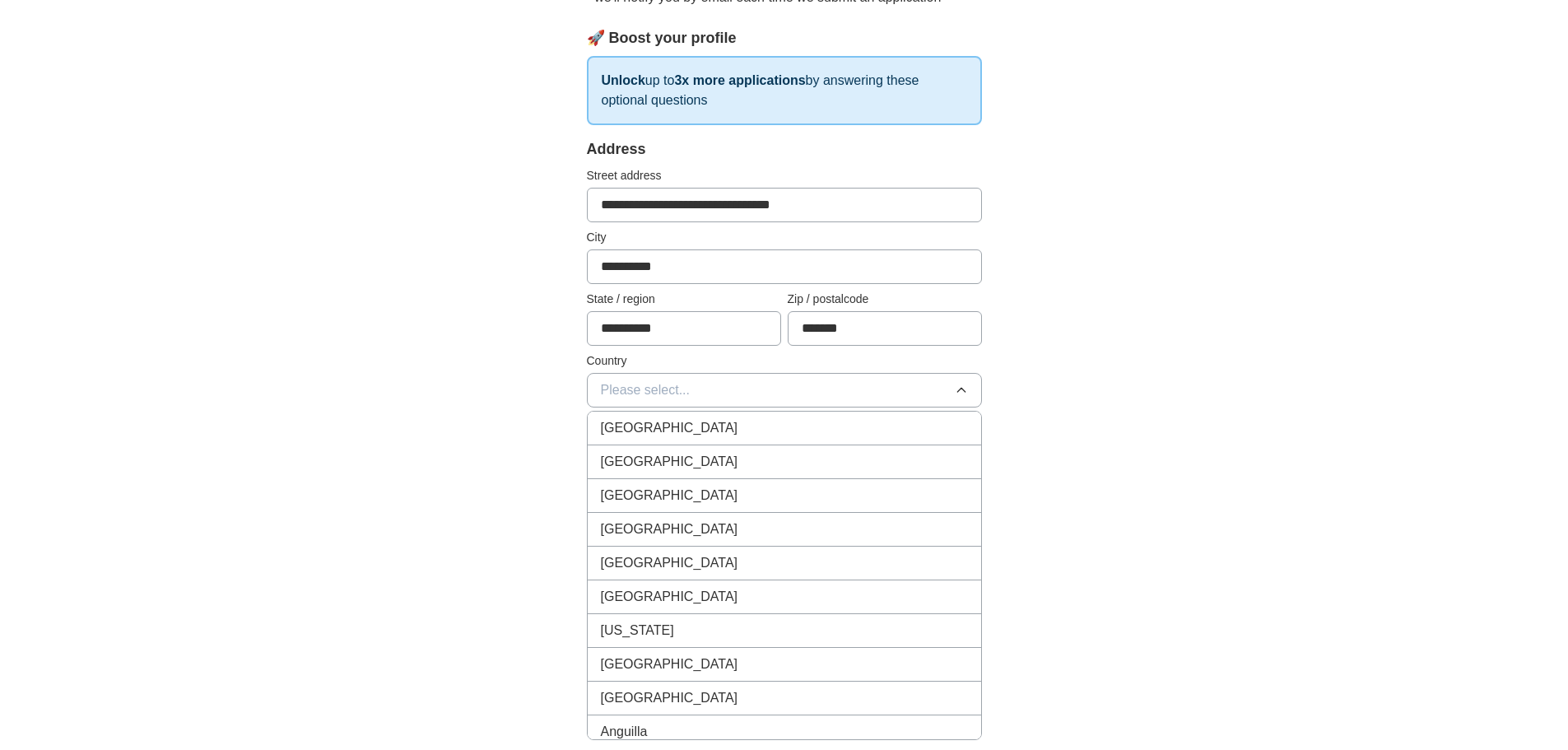
click at [705, 423] on div "[GEOGRAPHIC_DATA]" at bounding box center [784, 428] width 367 height 20
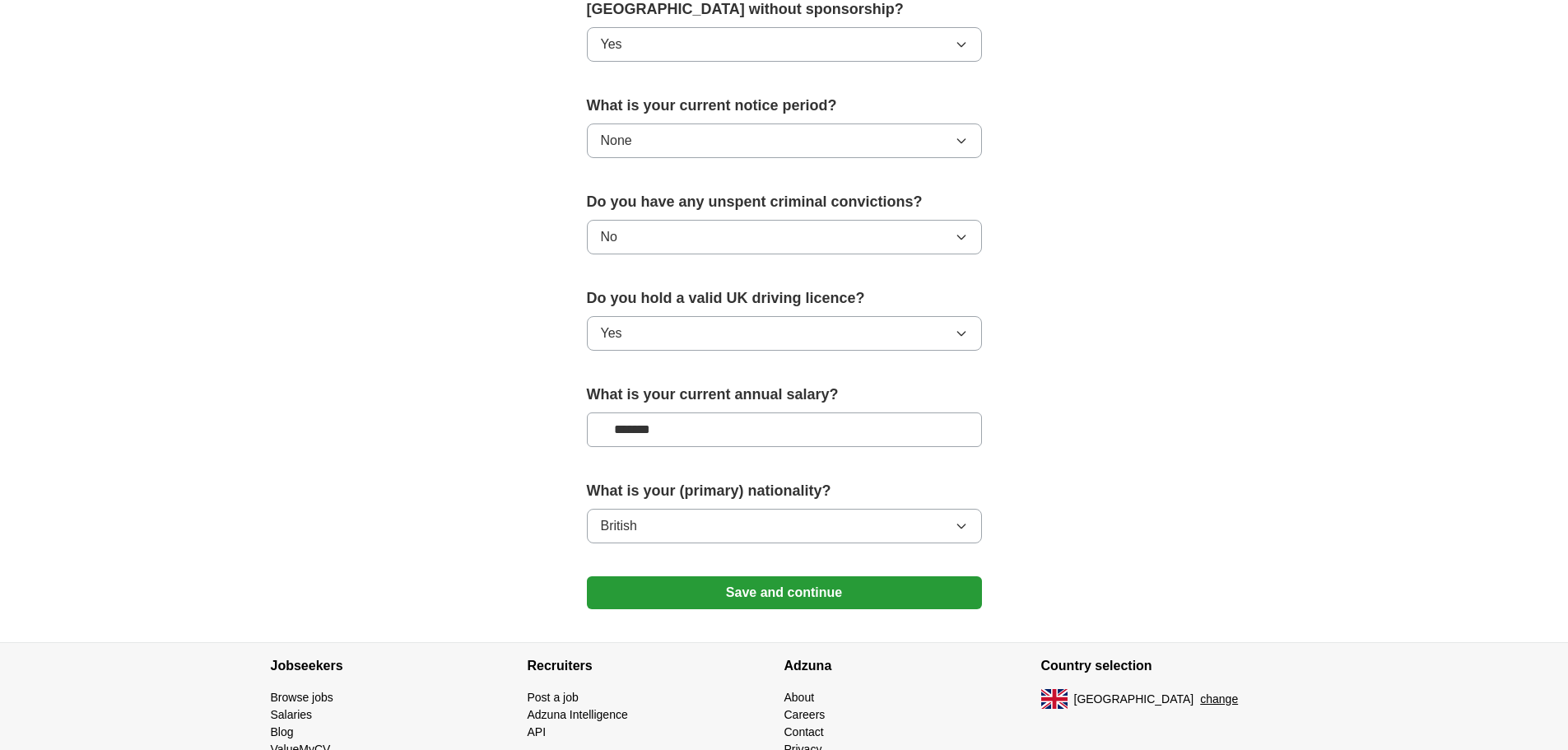
scroll to position [961, 0]
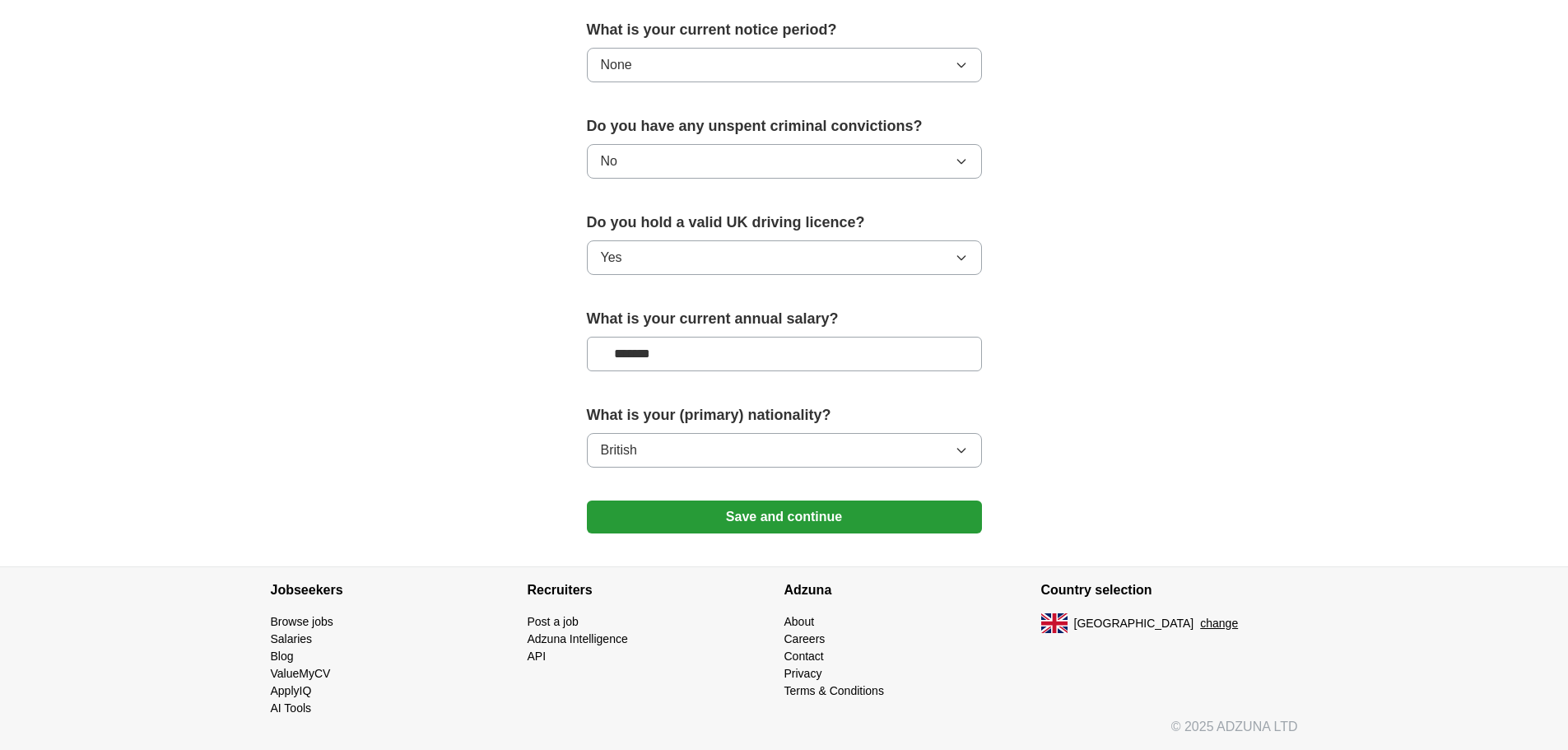
click at [773, 518] on button "Save and continue" at bounding box center [784, 517] width 395 height 33
